Goal: Task Accomplishment & Management: Complete application form

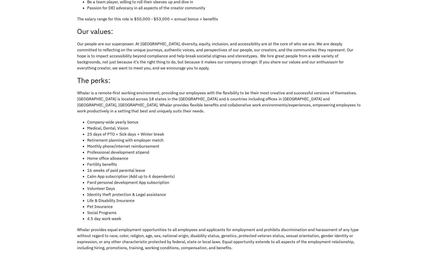
scroll to position [678, 0]
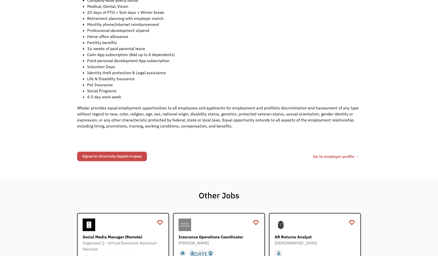
click at [114, 151] on link "Signup for Chronically Capable to apply" at bounding box center [112, 156] width 70 height 10
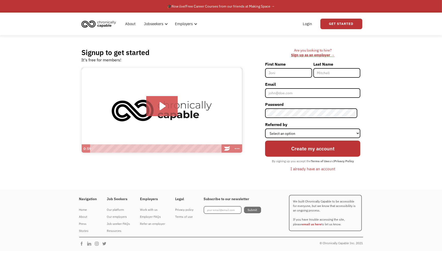
click at [263, 70] on input "First Name" at bounding box center [288, 73] width 47 height 10
type input "Shayna"
type input "Jurrens"
click at [263, 94] on input "Email" at bounding box center [312, 93] width 95 height 10
type input "[EMAIL_ADDRESS][DOMAIN_NAME]"
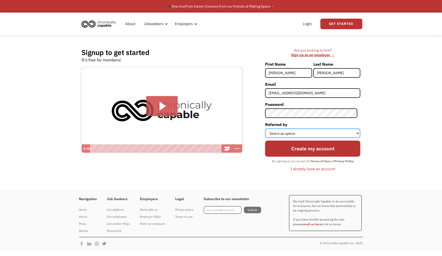
click at [263, 132] on select "Select an option Instagram Facebook Twitter Search Engine News Article Word of …" at bounding box center [312, 133] width 95 height 10
select select "Other"
click at [263, 128] on select "Select an option Instagram Facebook Twitter Search Engine News Article Word of …" at bounding box center [312, 133] width 95 height 10
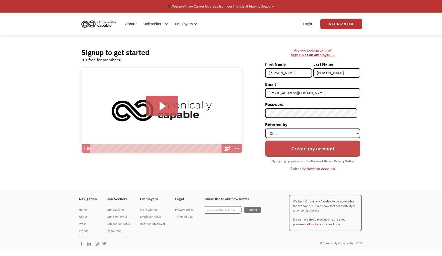
click at [263, 150] on input "Create my account" at bounding box center [312, 148] width 95 height 16
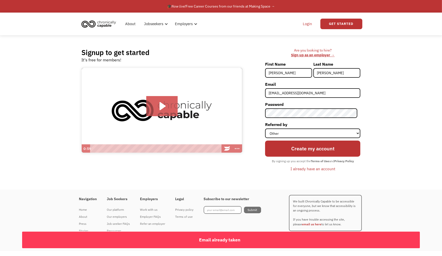
click at [263, 23] on link "Login" at bounding box center [307, 24] width 15 height 16
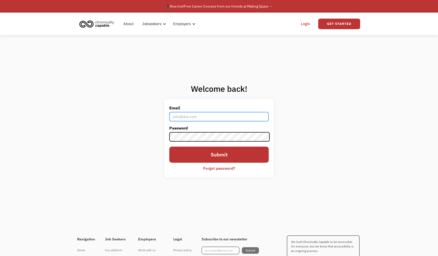
type input "[EMAIL_ADDRESS][DOMAIN_NAME]"
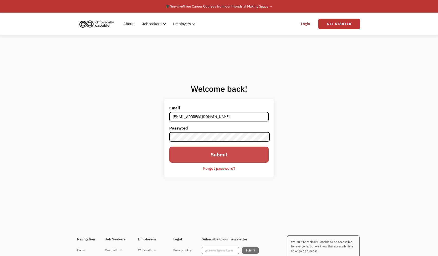
click at [251, 156] on input "Submit" at bounding box center [218, 154] width 99 height 16
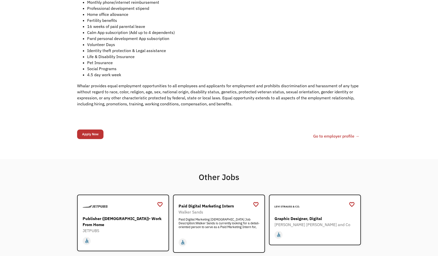
scroll to position [678, 0]
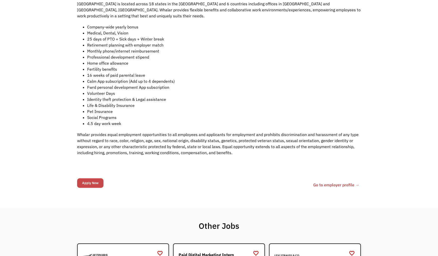
click at [92, 178] on input "Apply Now" at bounding box center [90, 183] width 26 height 10
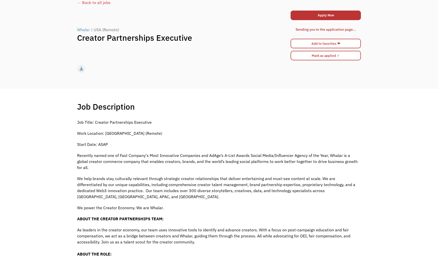
scroll to position [0, 0]
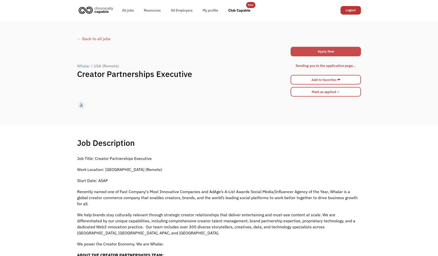
click at [318, 48] on link "Apply Now" at bounding box center [326, 52] width 70 height 10
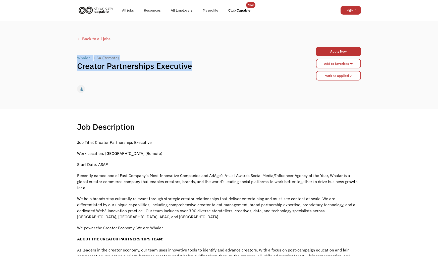
drag, startPoint x: 65, startPoint y: 60, endPoint x: 208, endPoint y: 71, distance: 143.3
click at [208, 71] on div "← Back to all jobs Whalar | USA (Remote) Creator Partnerships Executive Apply N…" at bounding box center [219, 65] width 438 height 88
copy div "Whalar | USA (Remote) Creator Partnerships Executive"
